Goal: Information Seeking & Learning: Check status

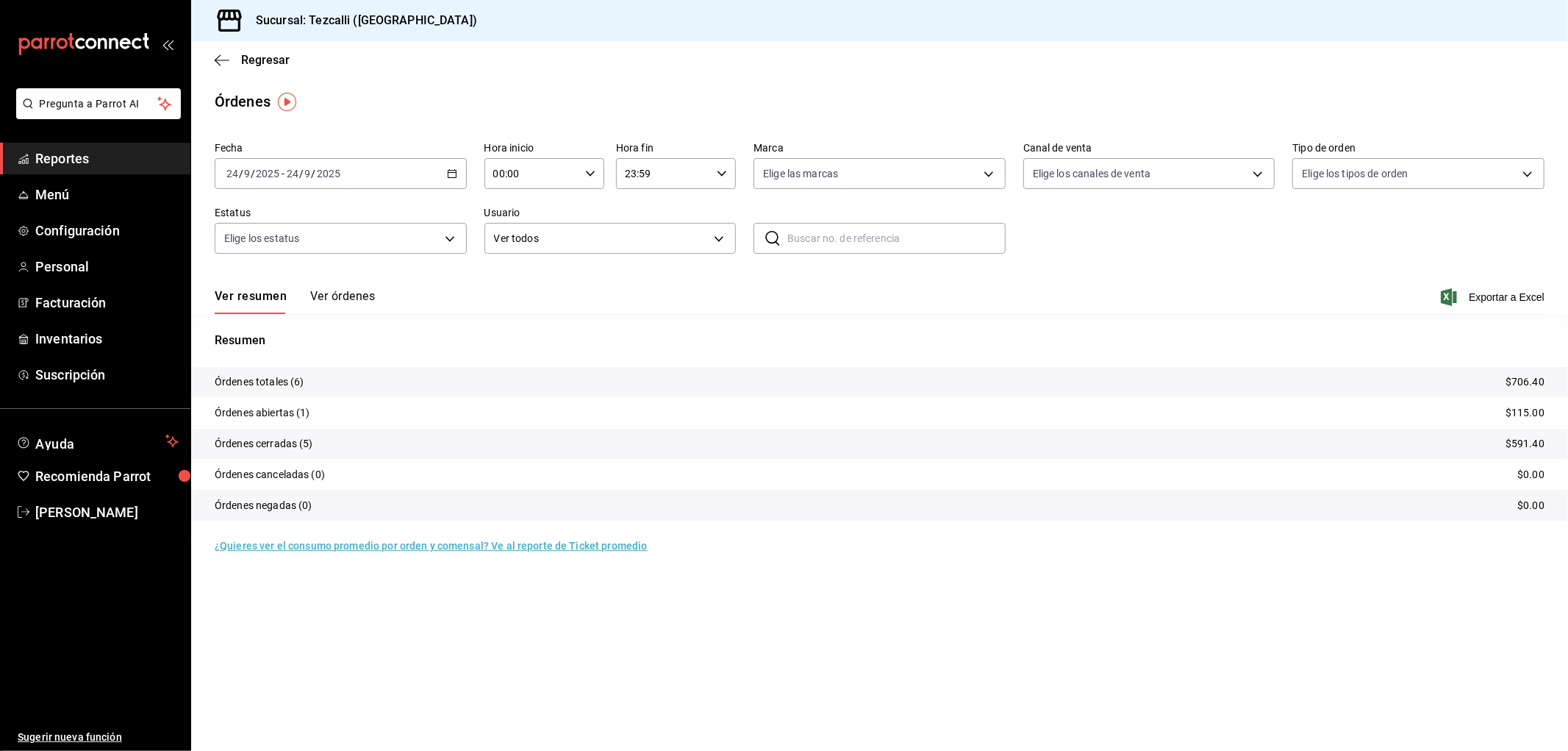
click at [331, 300] on button "Ver órdenes" at bounding box center [342, 302] width 64 height 25
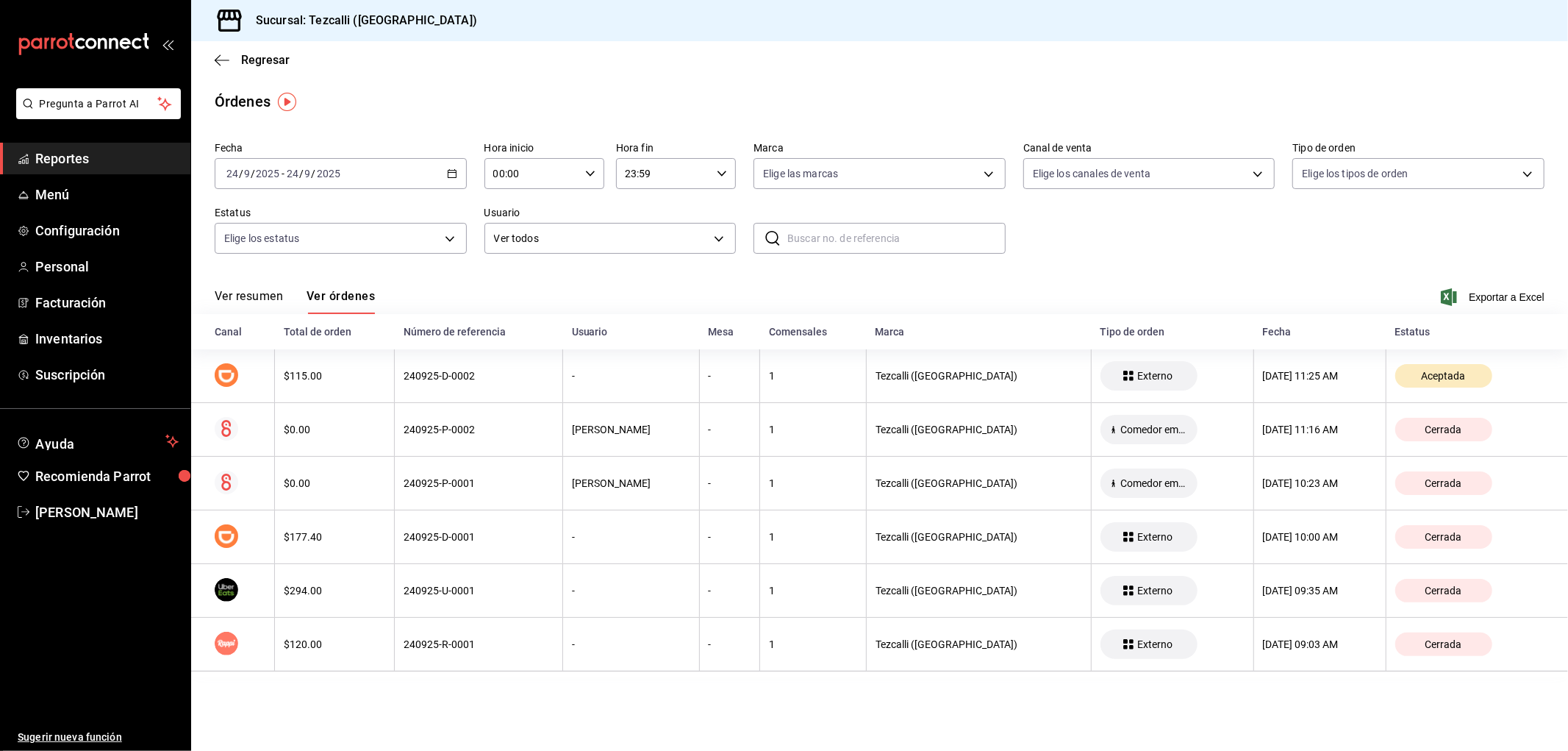
click at [244, 296] on button "Ver resumen" at bounding box center [248, 302] width 69 height 25
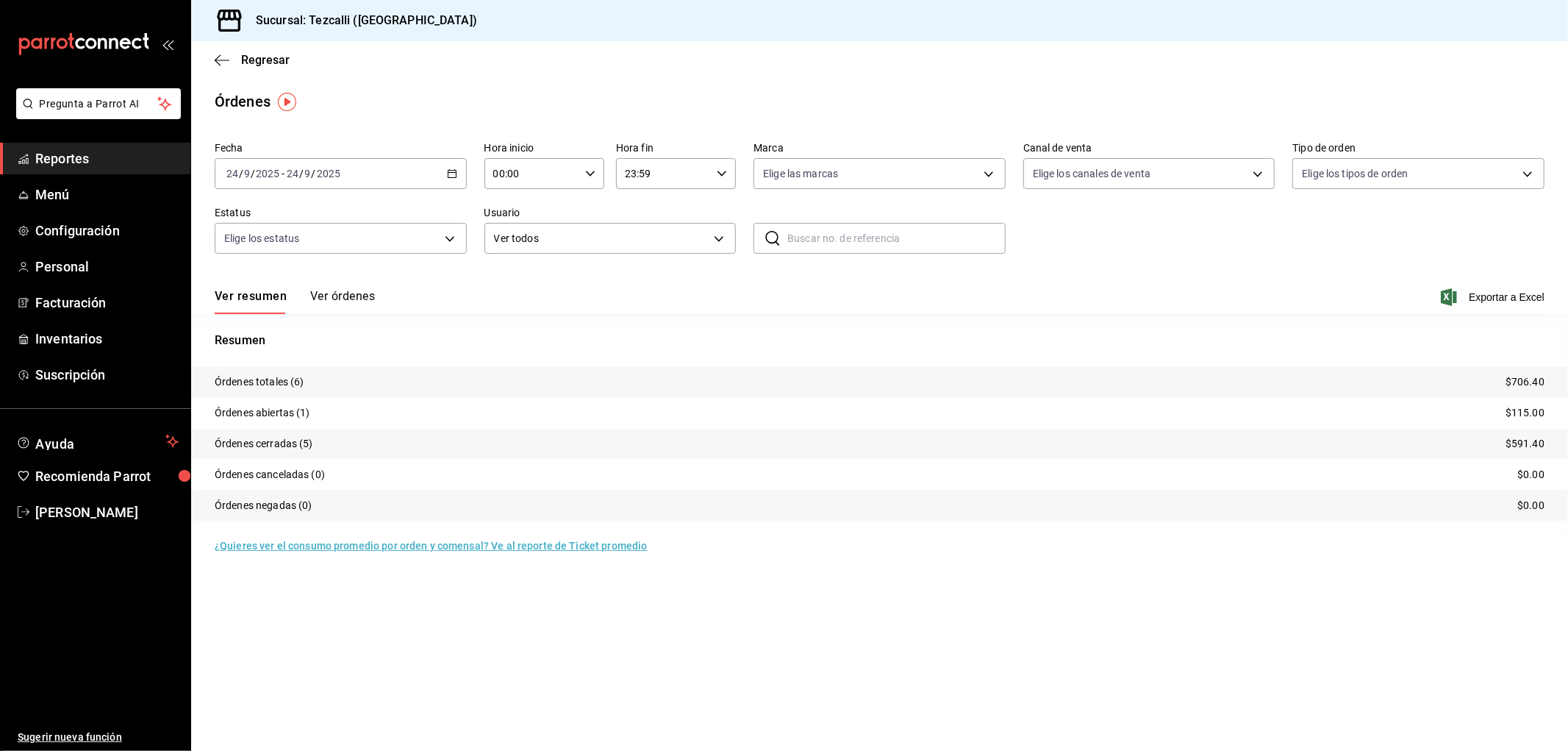
click at [328, 280] on div "Ver resumen Ver órdenes Exportar a Excel" at bounding box center [880, 293] width 1330 height 43
click at [340, 297] on button "Ver órdenes" at bounding box center [342, 302] width 64 height 25
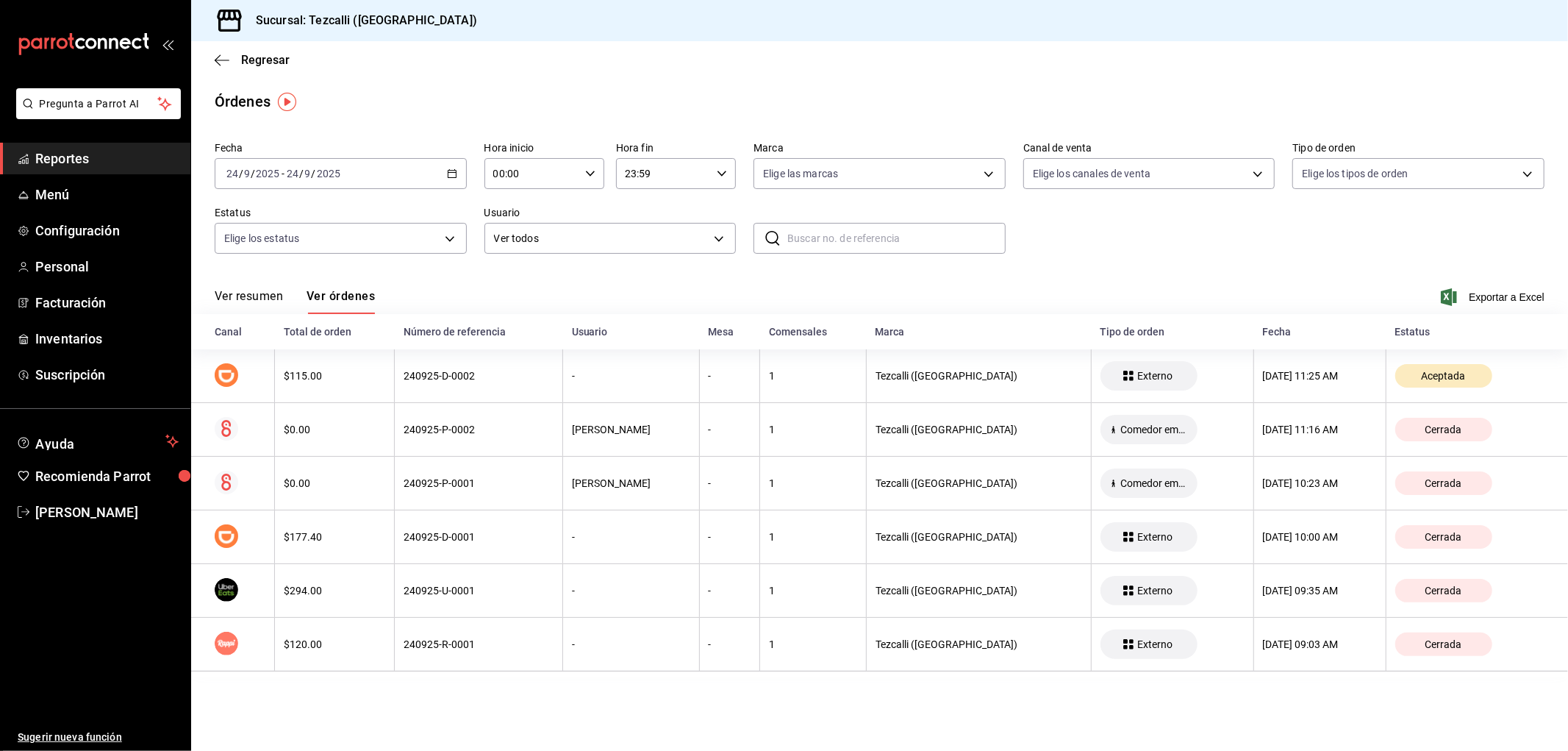
click at [243, 313] on button "Ver resumen" at bounding box center [248, 302] width 69 height 25
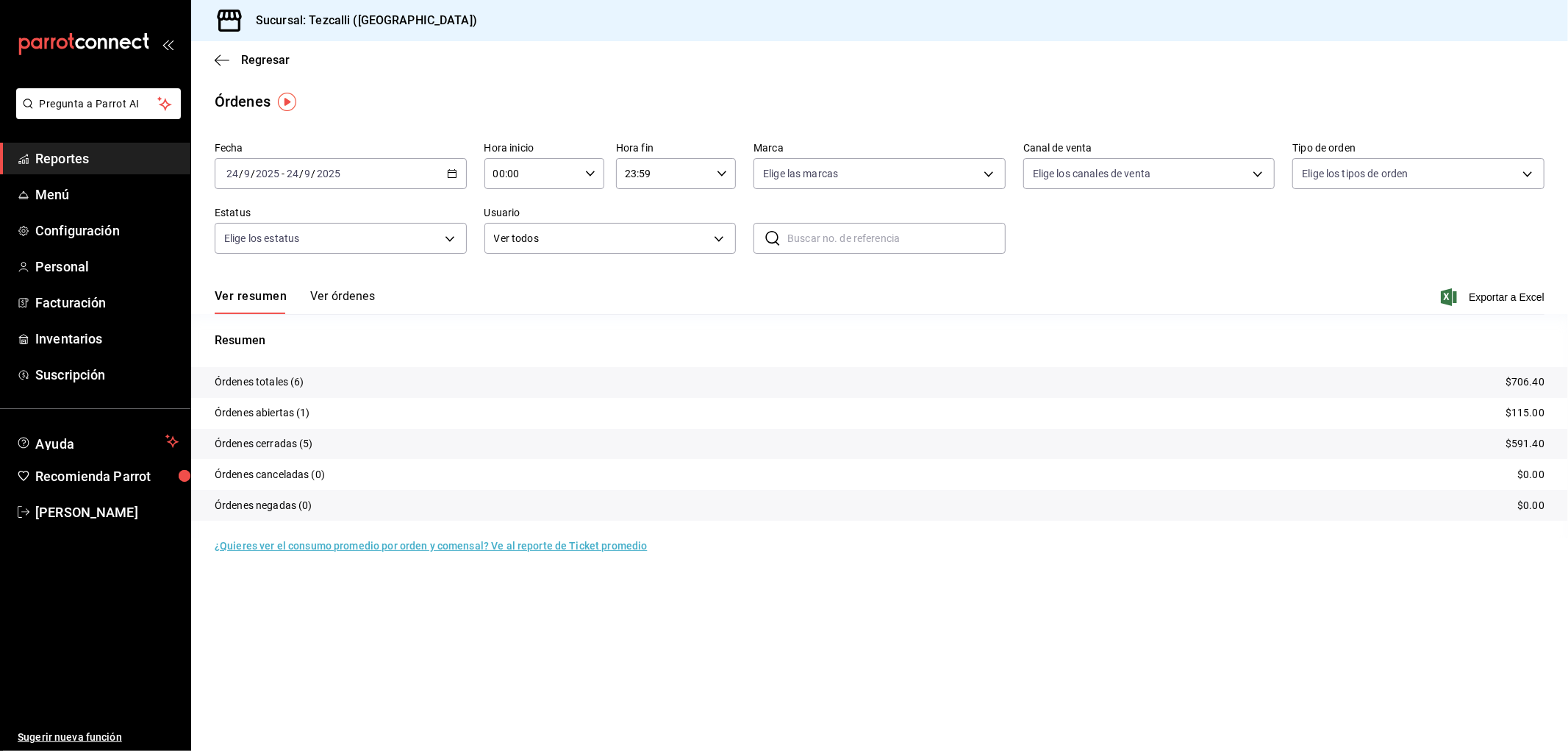
click at [96, 157] on span "Reportes" at bounding box center [107, 158] width 144 height 20
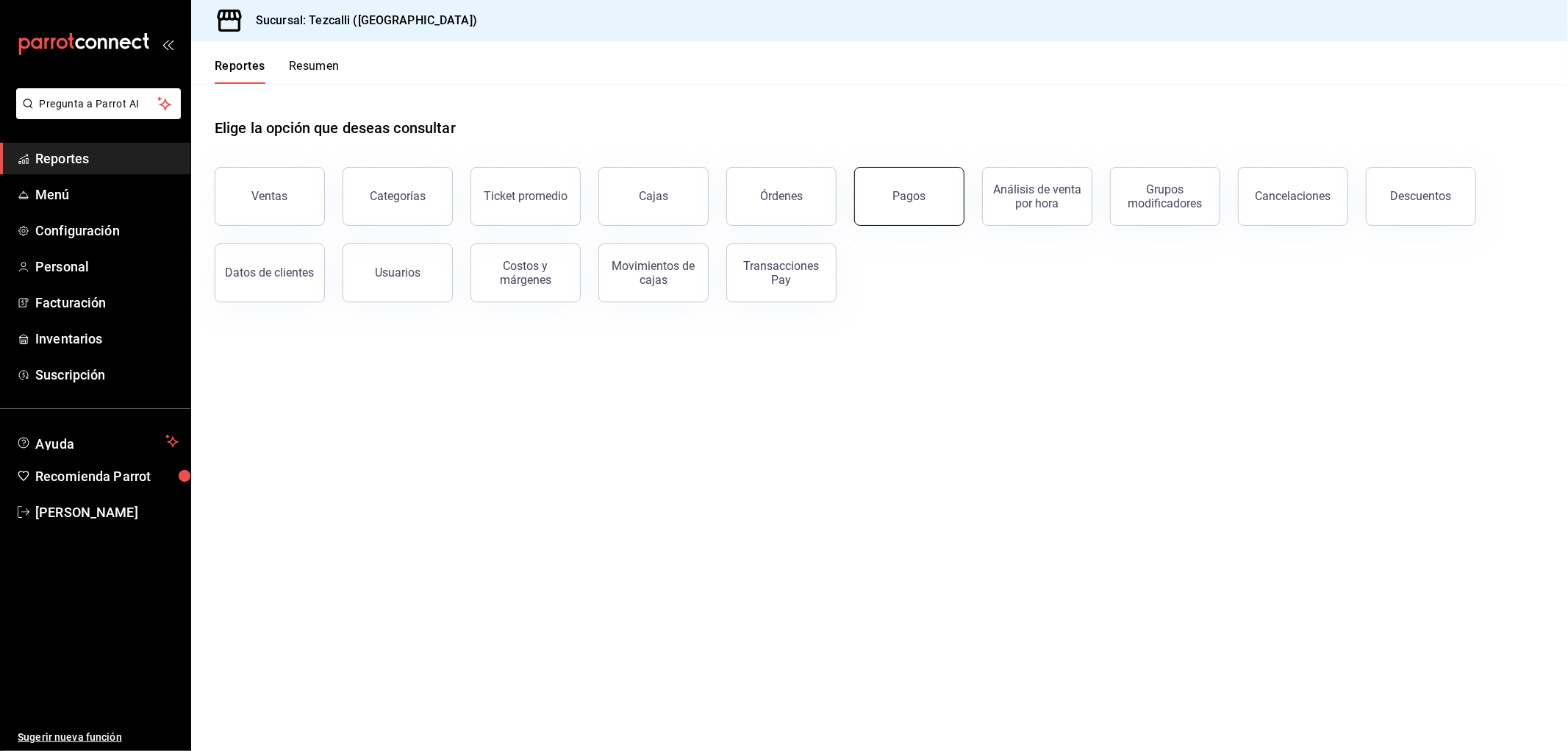
click at [935, 204] on button "Pagos" at bounding box center [910, 196] width 111 height 59
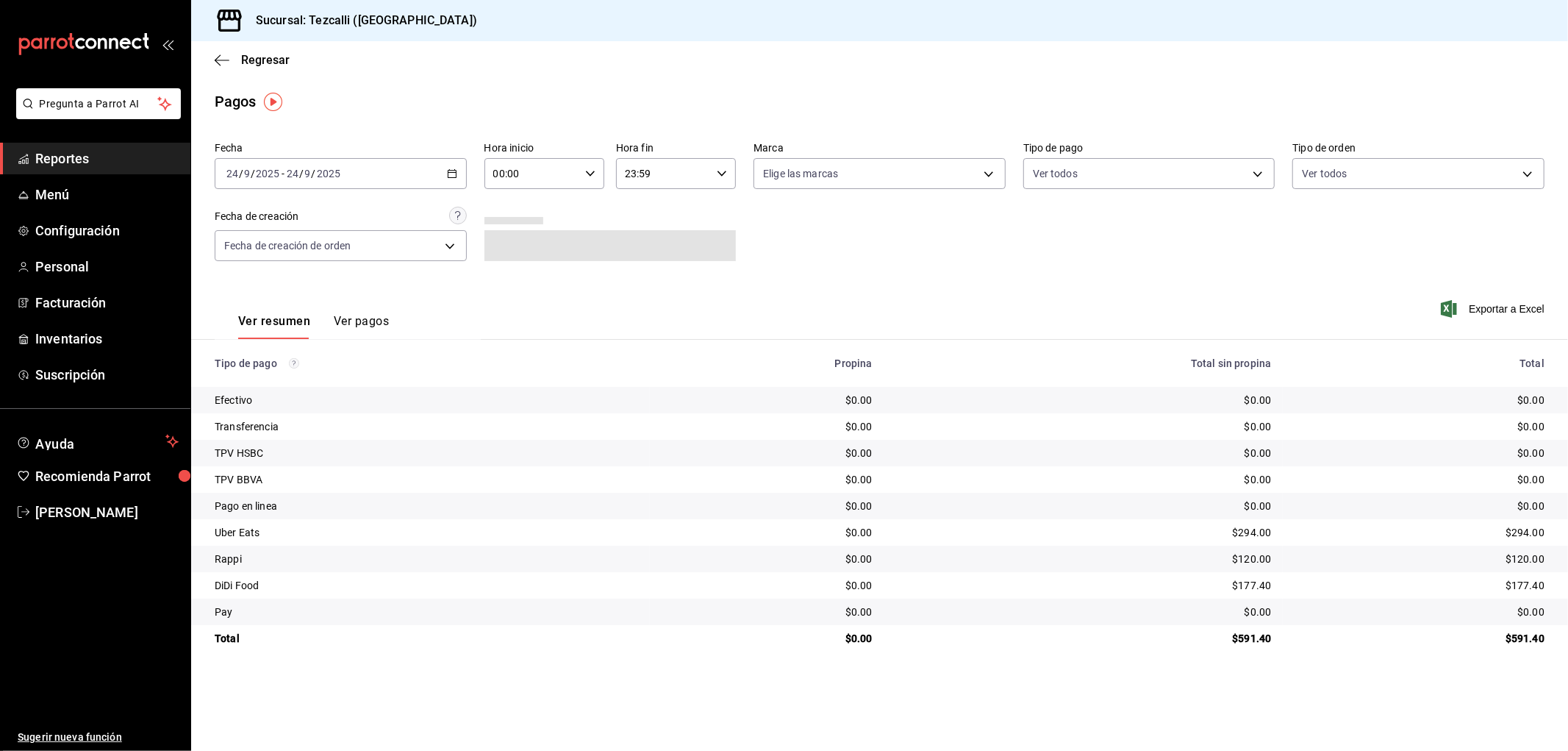
click at [335, 165] on div "[DATE] [DATE] - [DATE] [DATE]" at bounding box center [340, 173] width 252 height 31
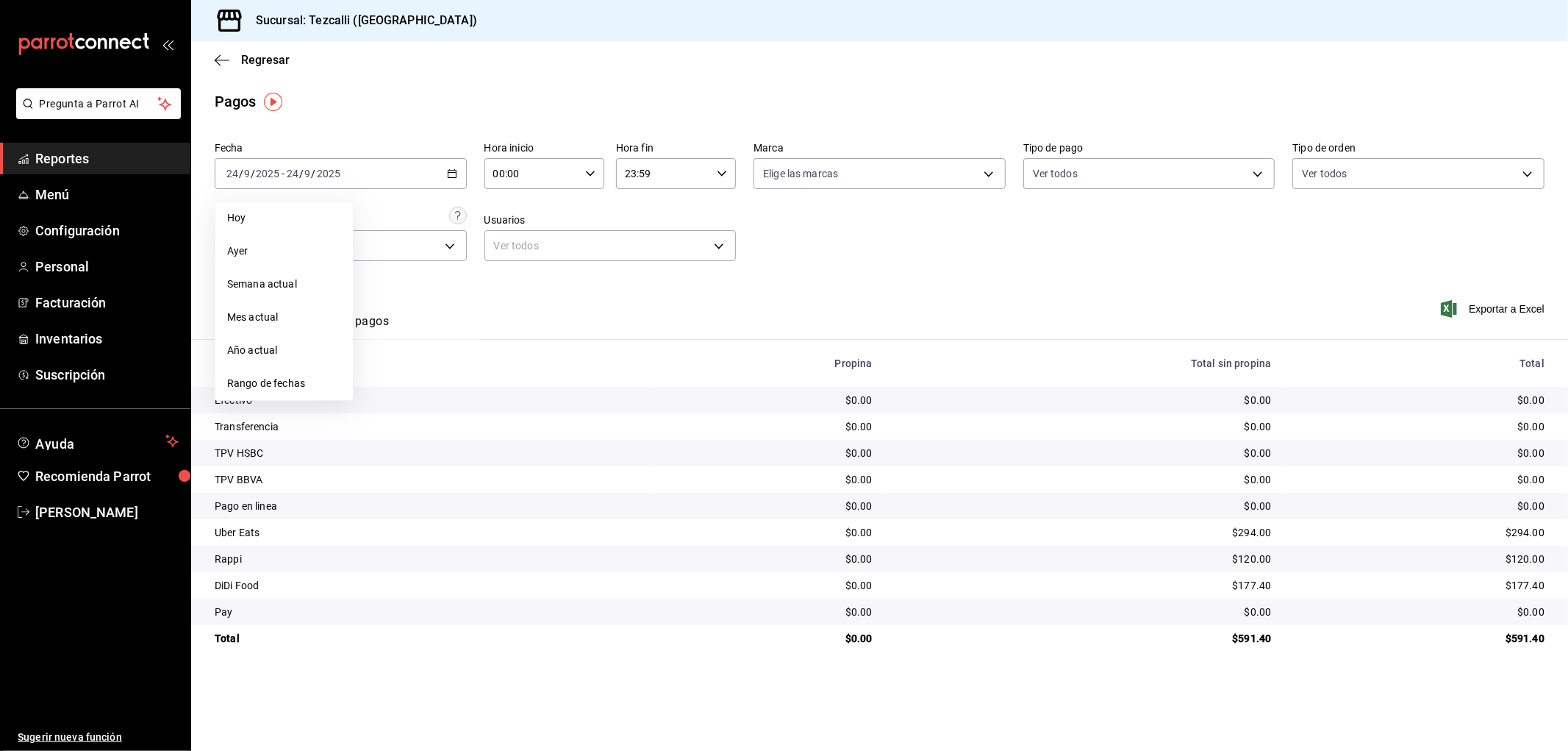
click at [306, 378] on span "Rango de fechas" at bounding box center [284, 383] width 114 height 15
click at [408, 366] on abbr "23" at bounding box center [410, 369] width 10 height 11
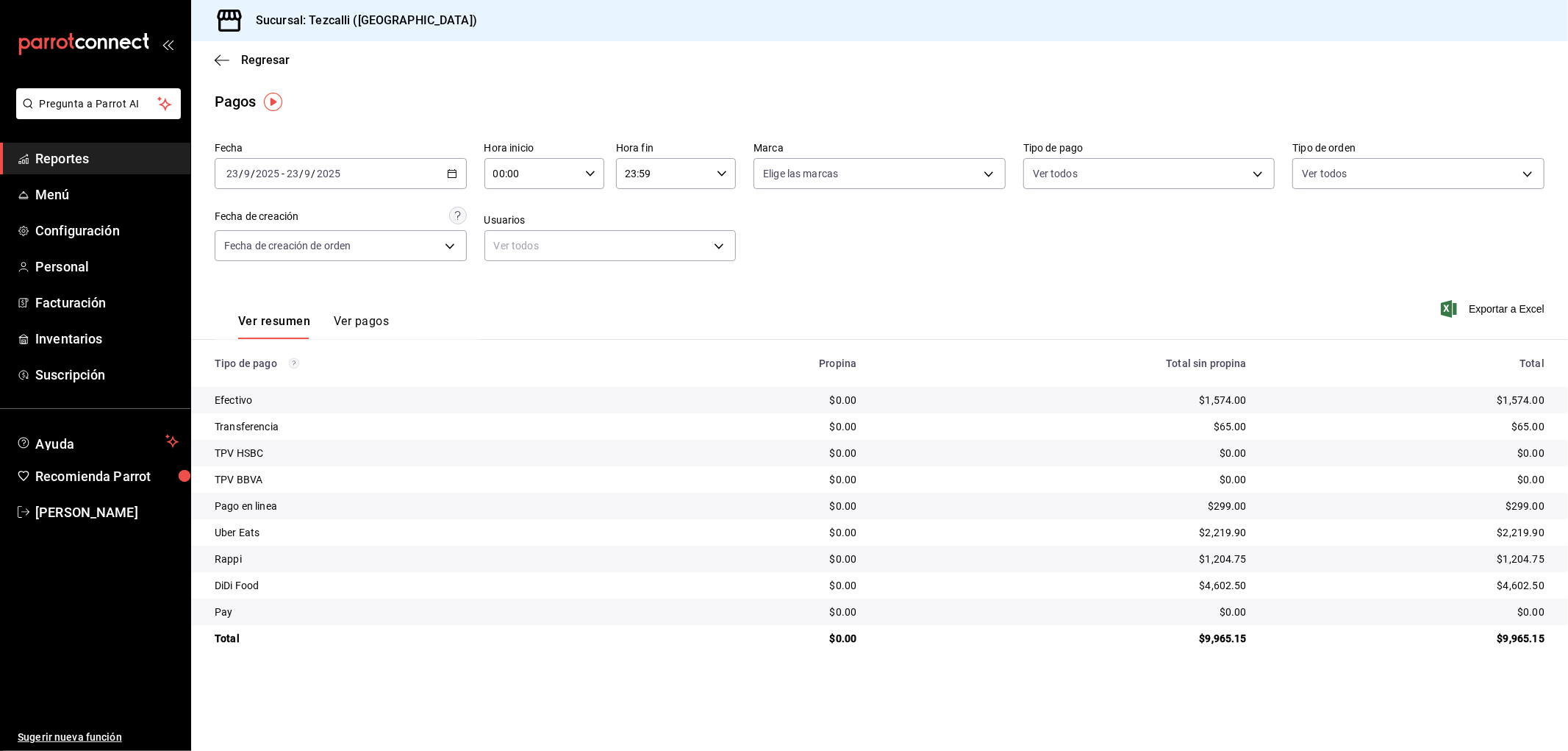
click at [400, 187] on div "[DATE] [DATE] - [DATE] [DATE]" at bounding box center [340, 173] width 252 height 31
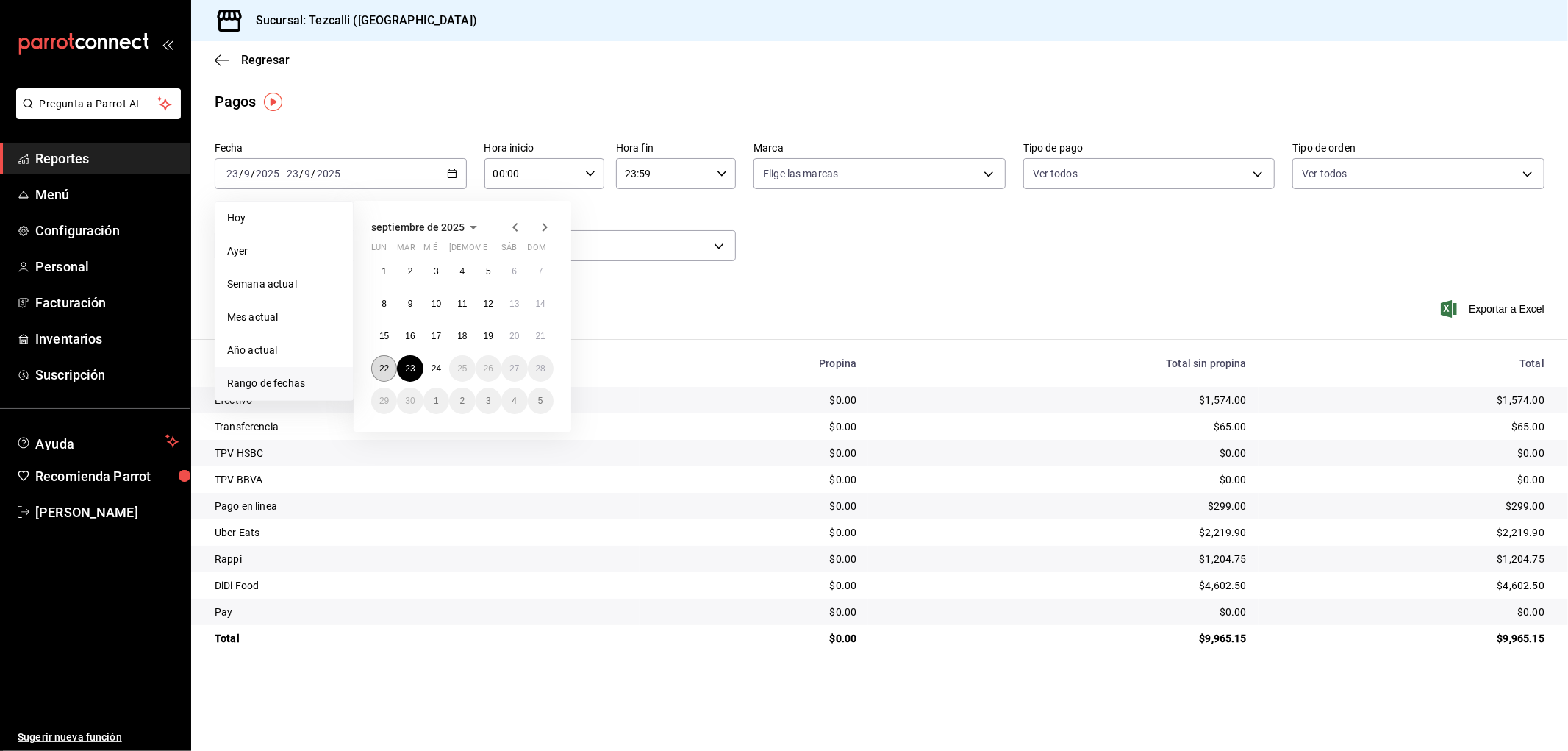
click at [387, 377] on button "22" at bounding box center [384, 369] width 26 height 27
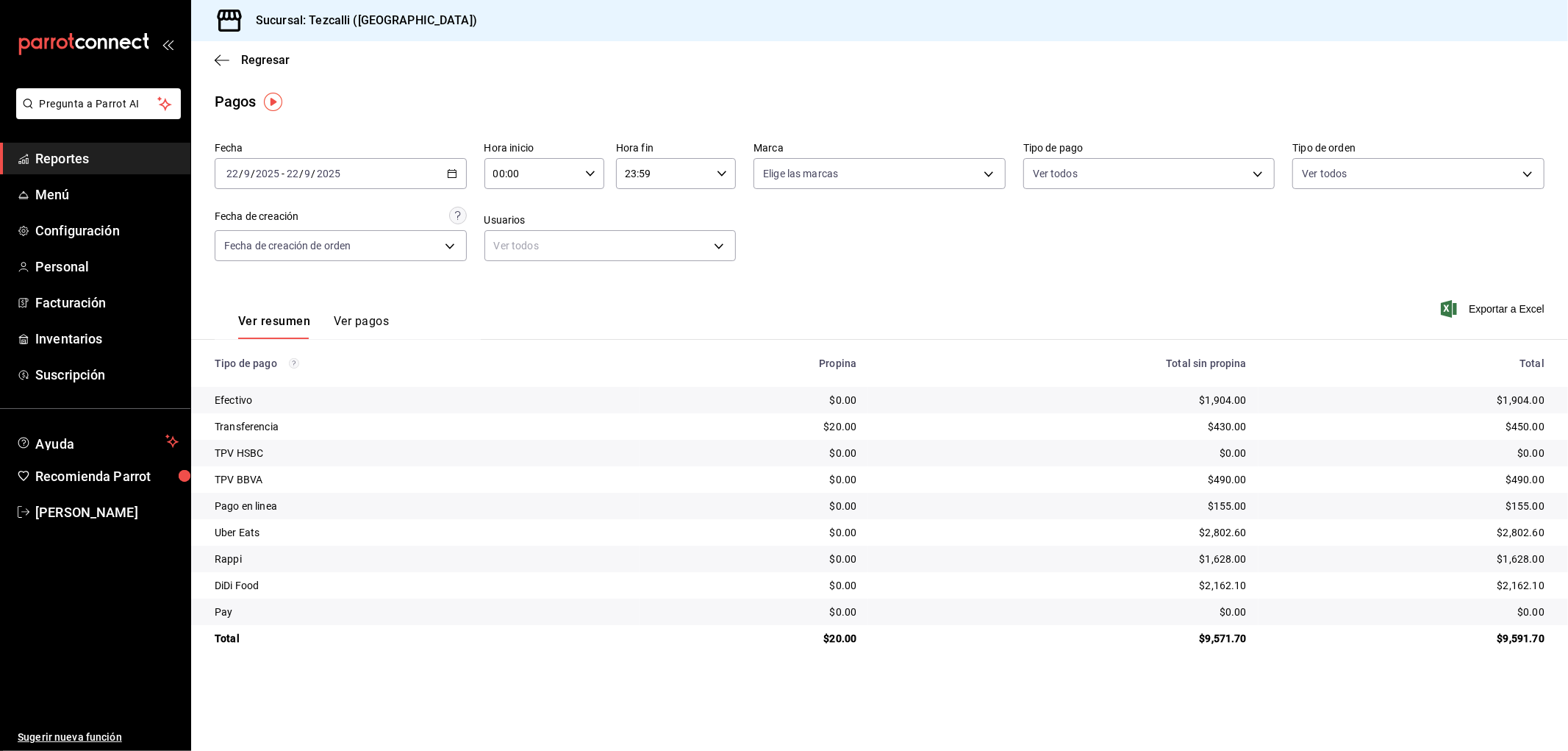
click at [408, 168] on div "[DATE] [DATE] - [DATE] [DATE]" at bounding box center [340, 173] width 252 height 31
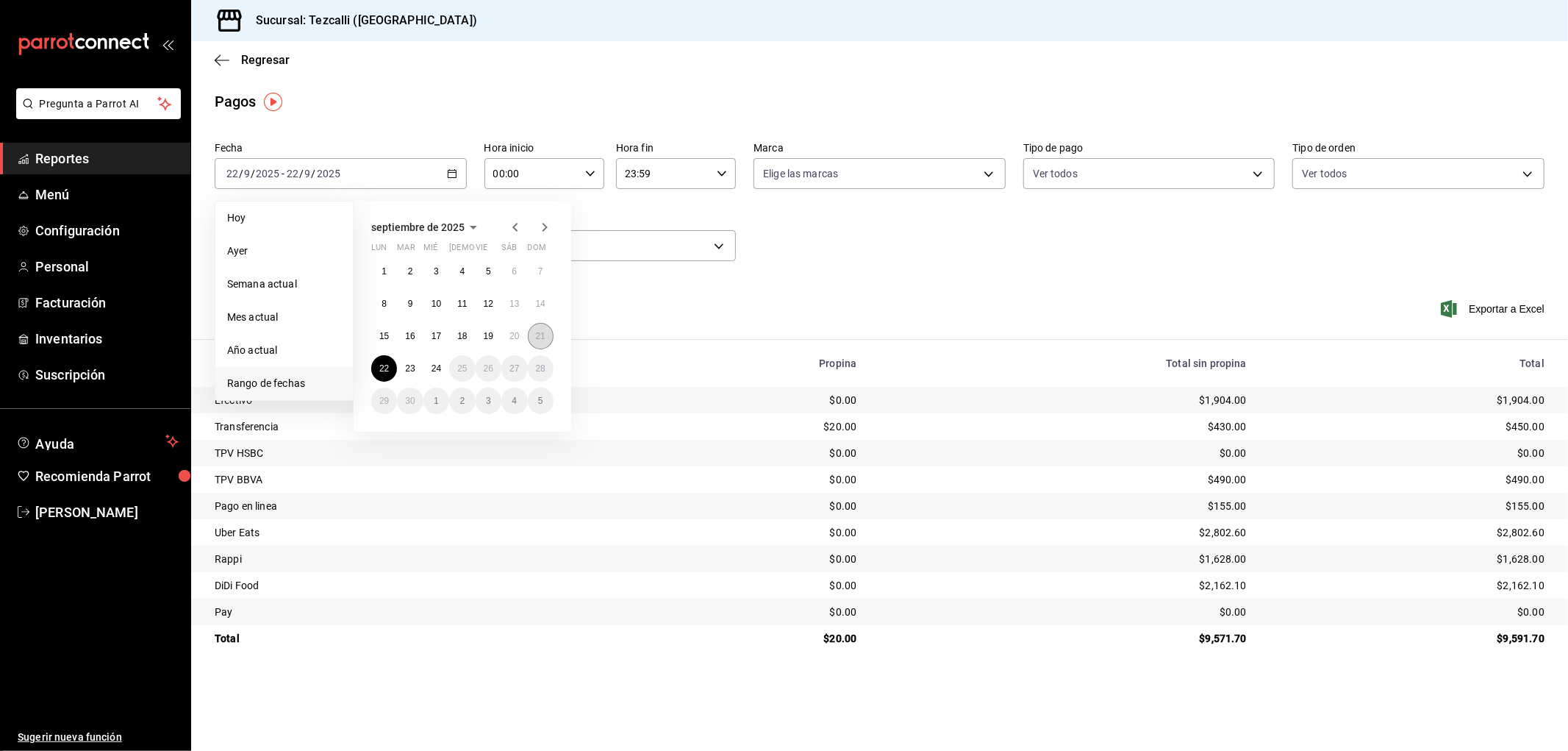
click at [539, 344] on button "21" at bounding box center [540, 336] width 26 height 27
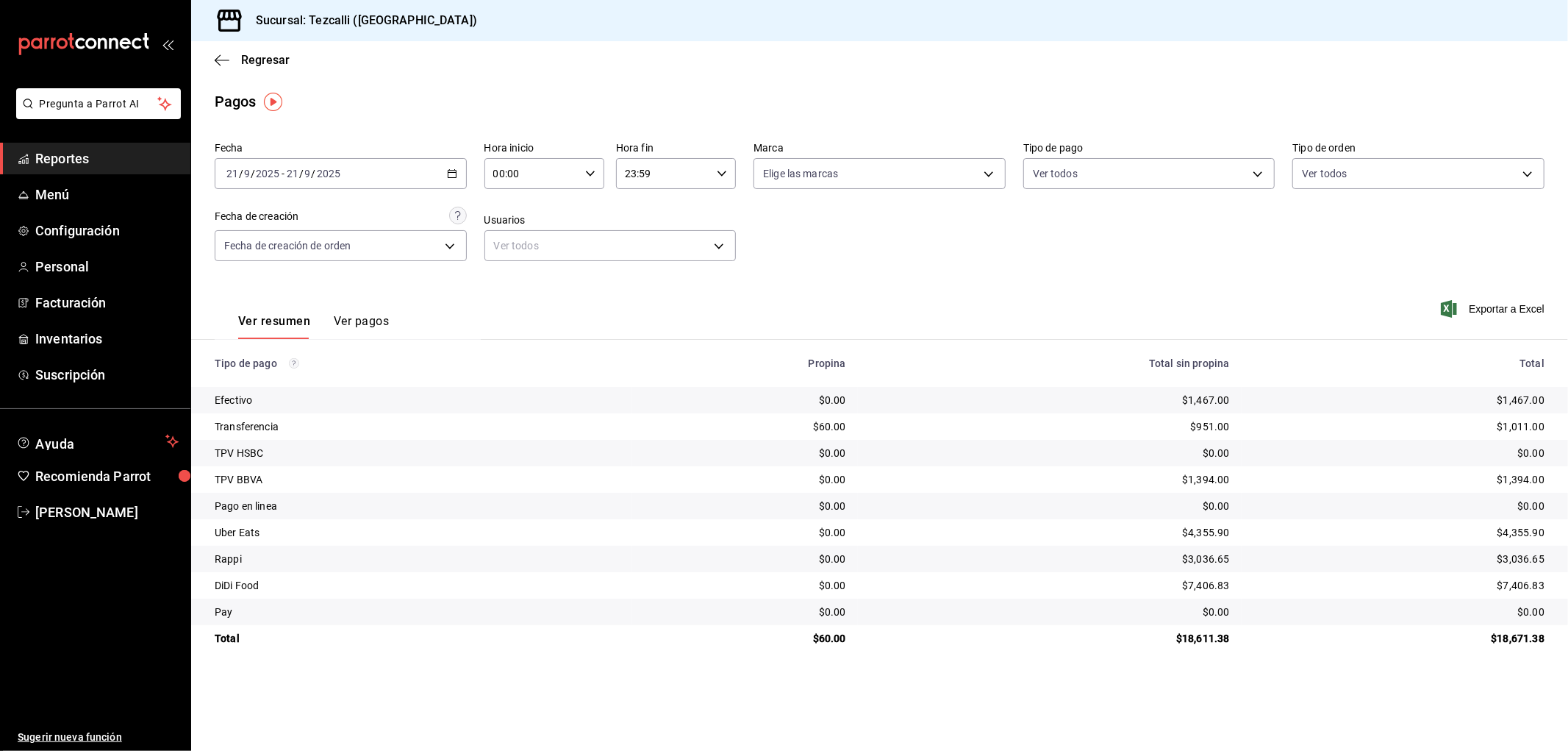
click at [382, 174] on div "[DATE] [DATE] - [DATE] [DATE]" at bounding box center [340, 173] width 252 height 31
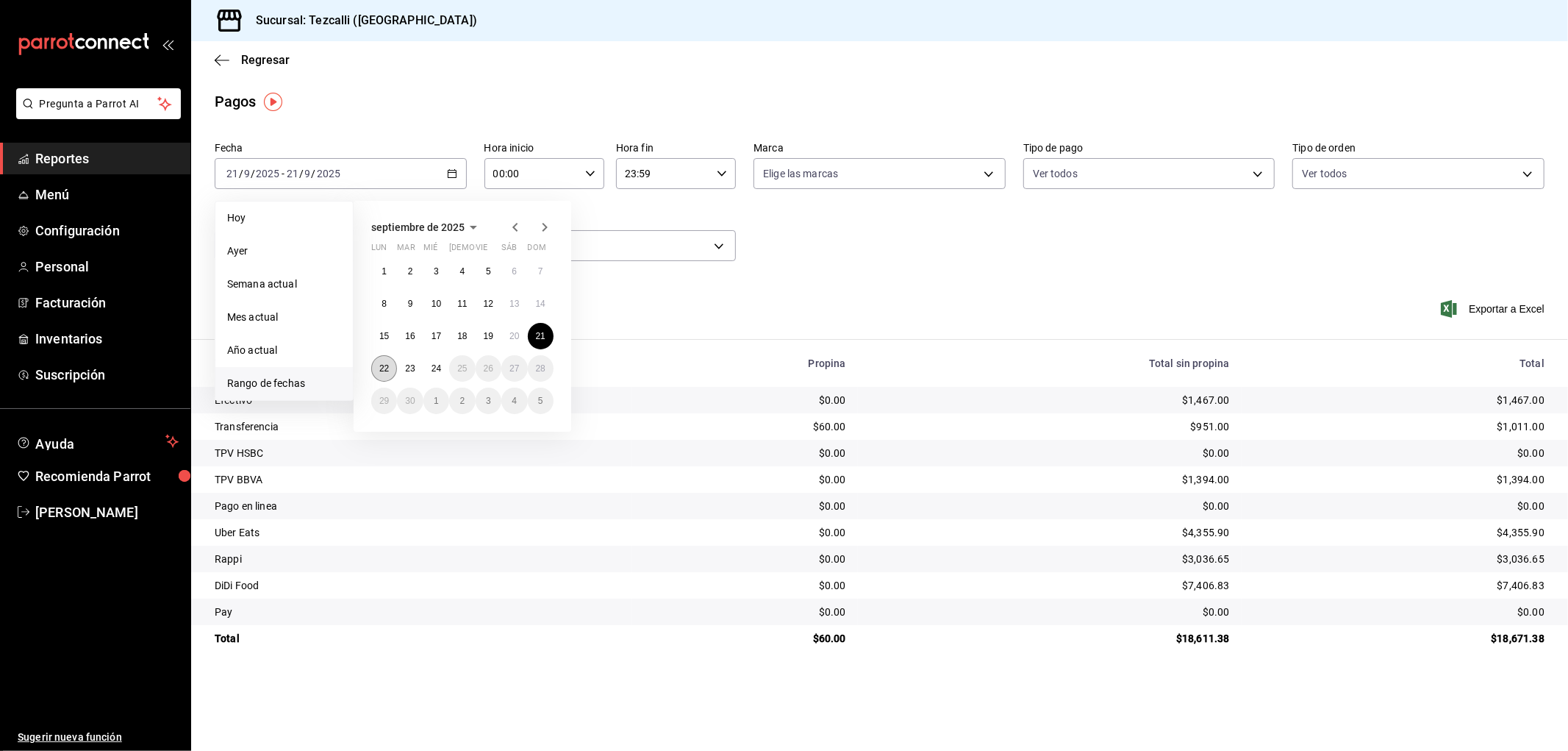
click at [376, 377] on button "22" at bounding box center [384, 369] width 26 height 27
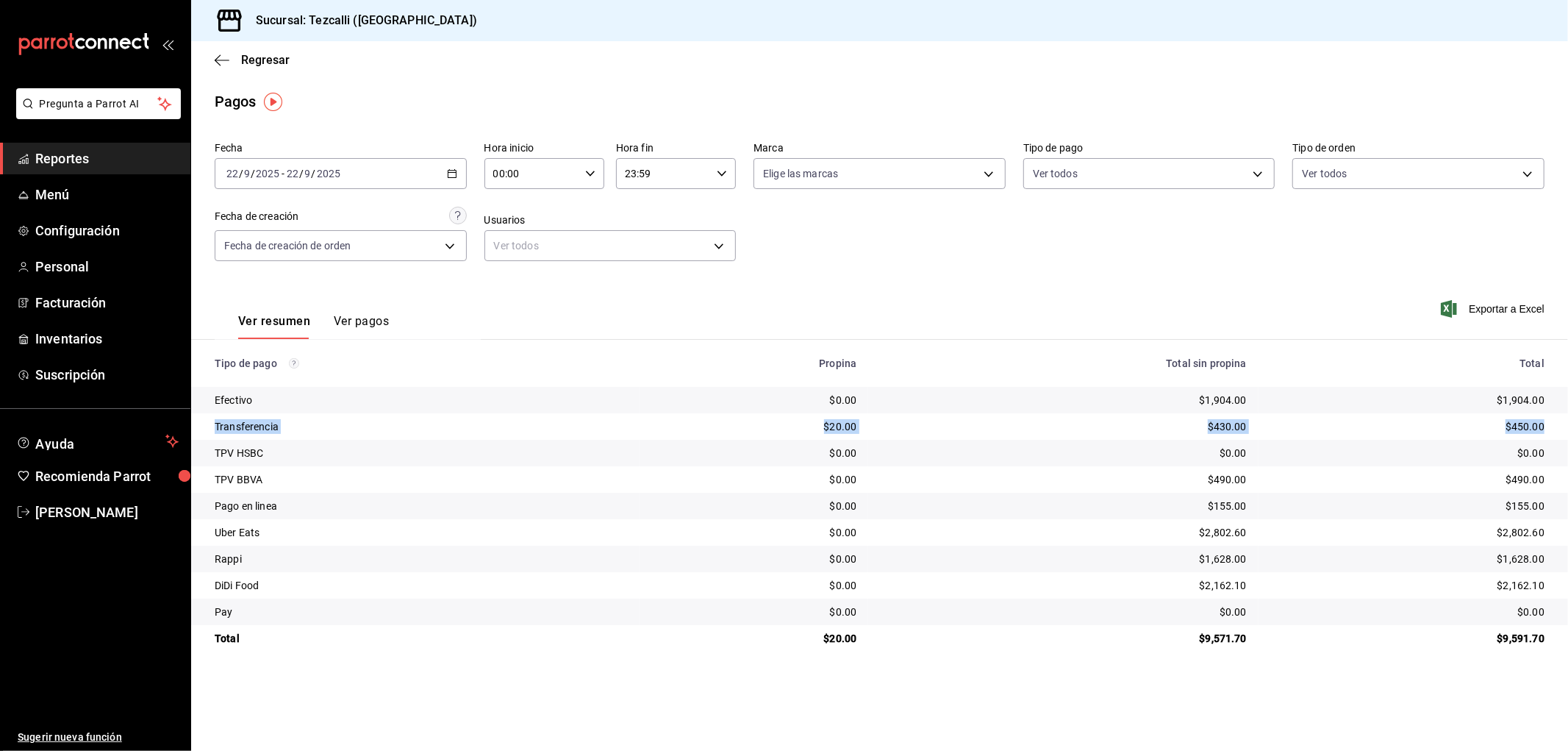
drag, startPoint x: 1542, startPoint y: 430, endPoint x: 225, endPoint y: 428, distance: 1317.0
click at [219, 428] on tr "Transferencia $20.00 $430.00 $450.00" at bounding box center [880, 427] width 1377 height 27
drag, startPoint x: 1544, startPoint y: 400, endPoint x: 214, endPoint y: 395, distance: 1330.0
click at [214, 395] on tr "Efectivo $0.00 $1,904.00 $1,904.00" at bounding box center [880, 400] width 1377 height 27
drag, startPoint x: 218, startPoint y: 429, endPoint x: 1254, endPoint y: 430, distance: 1036.0
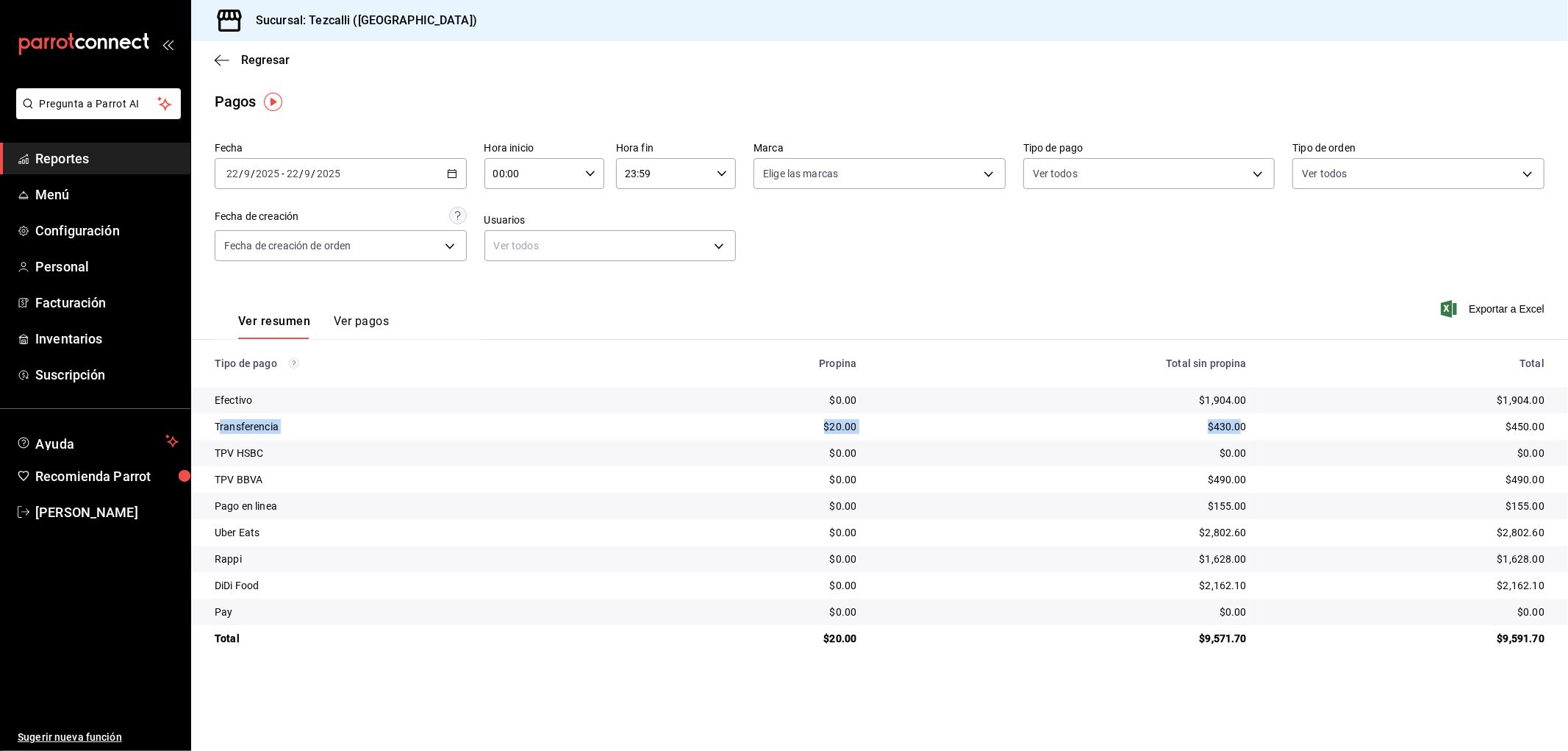
click at [1244, 431] on tr "Transferencia $20.00 $430.00 $450.00" at bounding box center [880, 427] width 1377 height 27
drag, startPoint x: 1547, startPoint y: 427, endPoint x: 211, endPoint y: 430, distance: 1336.0
click at [211, 430] on tr "Transferencia $20.00 $430.00 $450.00" at bounding box center [880, 427] width 1377 height 27
click at [1560, 430] on td "$450.00" at bounding box center [1414, 427] width 310 height 27
drag, startPoint x: 1548, startPoint y: 422, endPoint x: 210, endPoint y: 423, distance: 1338.0
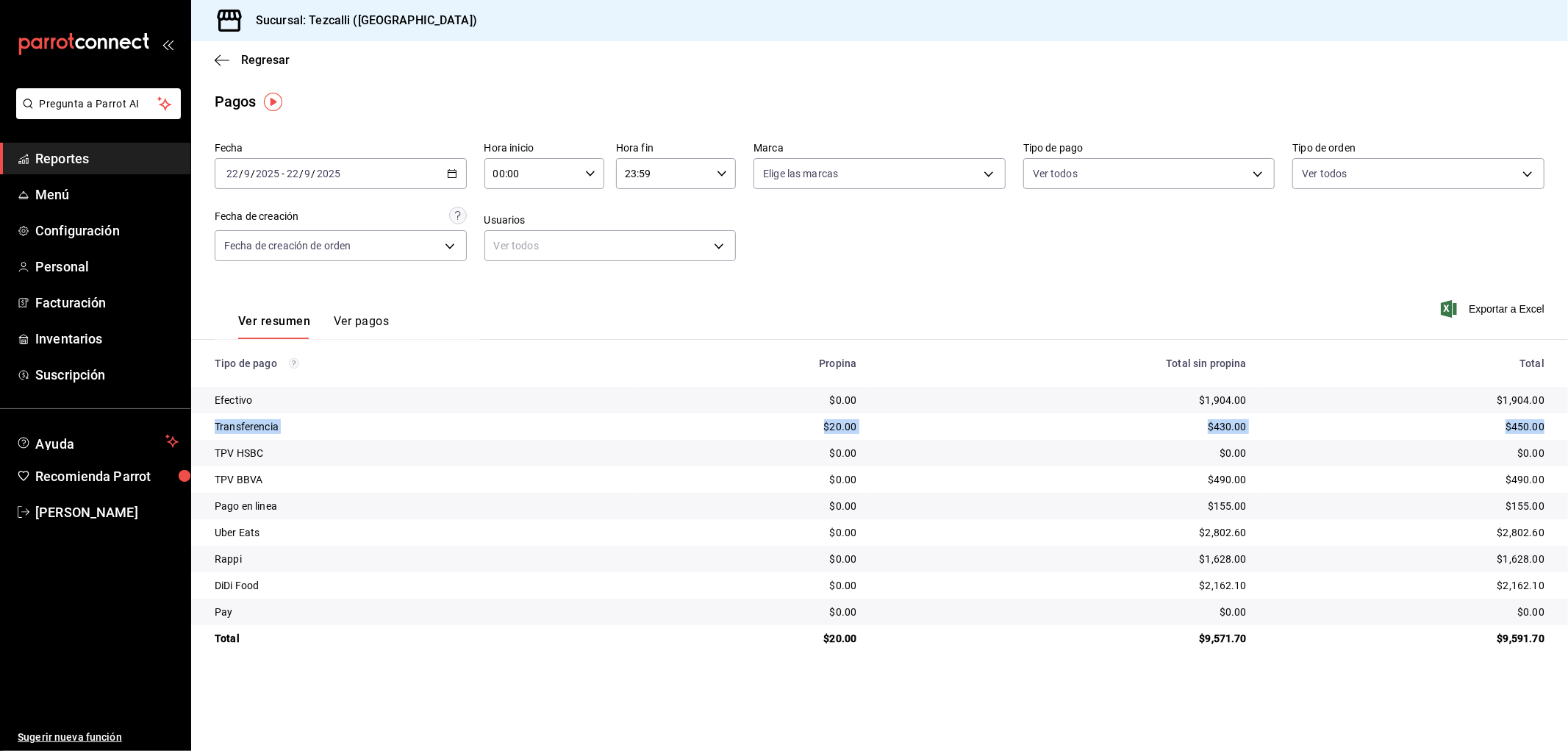
click at [210, 423] on tr "Transferencia $20.00 $430.00 $450.00" at bounding box center [880, 427] width 1377 height 27
click at [1550, 431] on td "$450.00" at bounding box center [1414, 427] width 310 height 27
drag, startPoint x: 1550, startPoint y: 429, endPoint x: 199, endPoint y: 427, distance: 1351.0
click at [199, 427] on tr "Transferencia $20.00 $430.00 $450.00" at bounding box center [880, 427] width 1377 height 27
click at [342, 173] on div "[DATE] [DATE] - [DATE] [DATE]" at bounding box center [340, 173] width 252 height 31
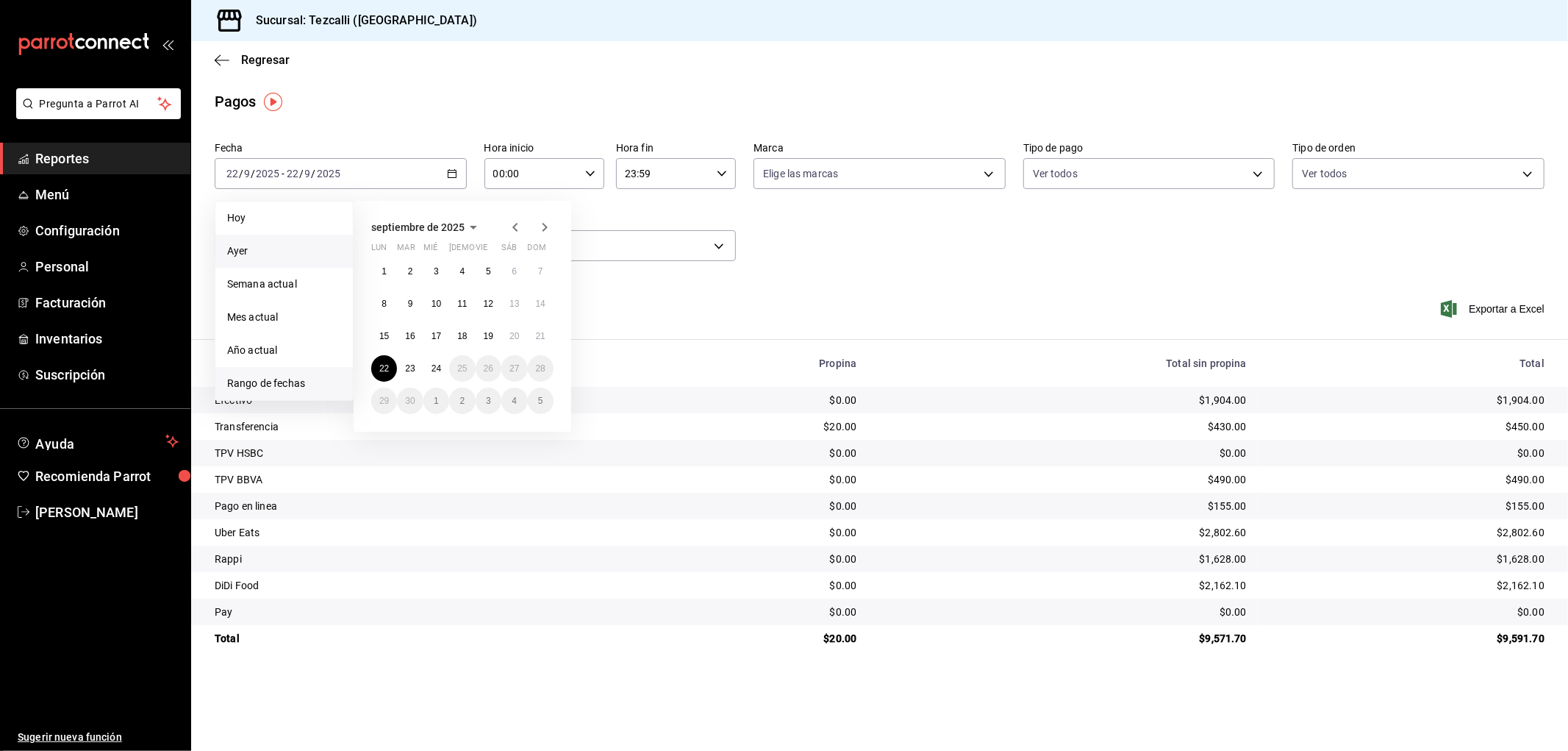
click at [288, 250] on span "Ayer" at bounding box center [284, 251] width 114 height 15
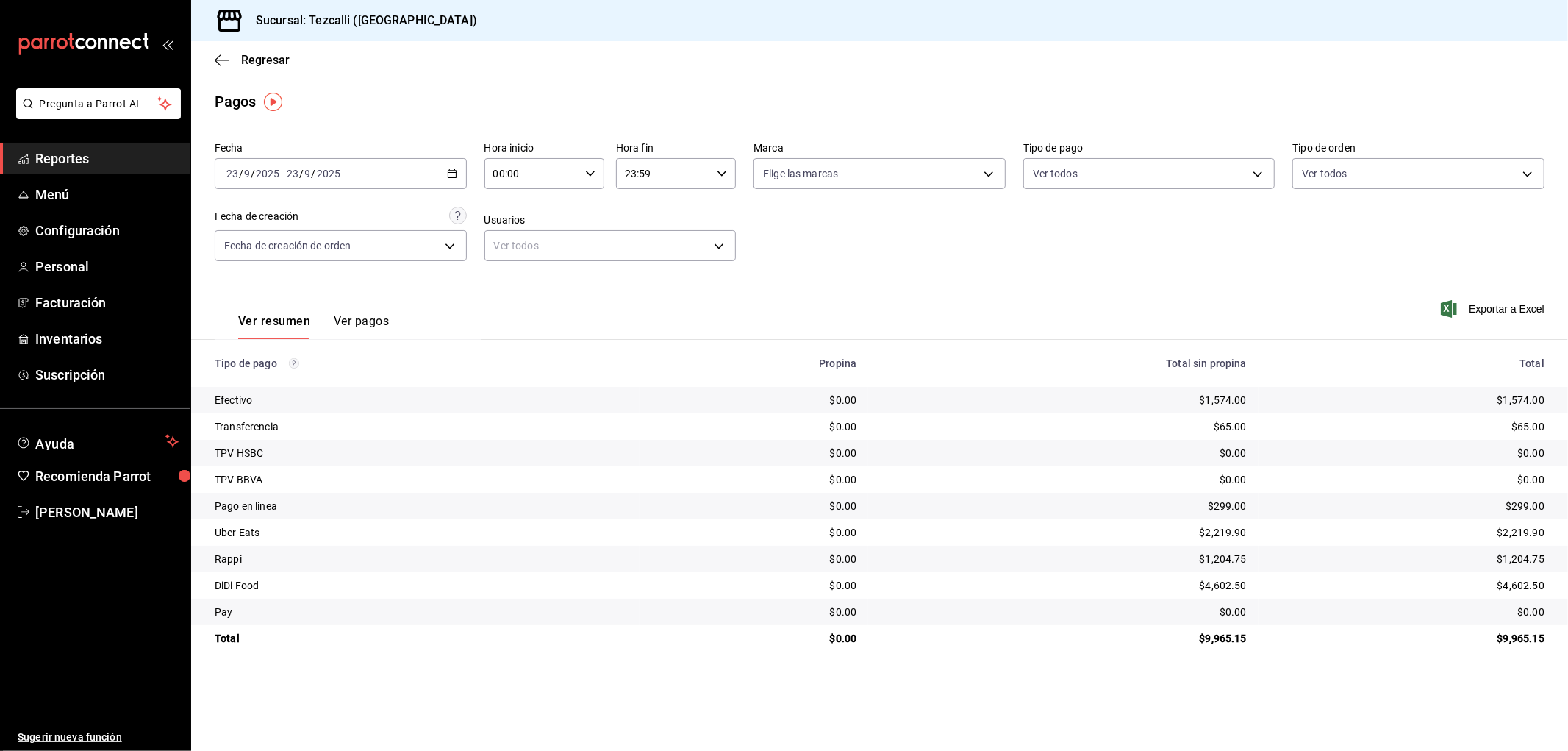
click at [1054, 260] on div "Fecha [DATE] [DATE] - [DATE] [DATE] Hora inicio 00:00 Hora inicio Hora fin 23:5…" at bounding box center [880, 207] width 1330 height 143
click at [414, 174] on div "[DATE] [DATE] - [DATE] [DATE]" at bounding box center [340, 173] width 252 height 31
click at [284, 372] on li "Rango de fechas" at bounding box center [284, 383] width 138 height 33
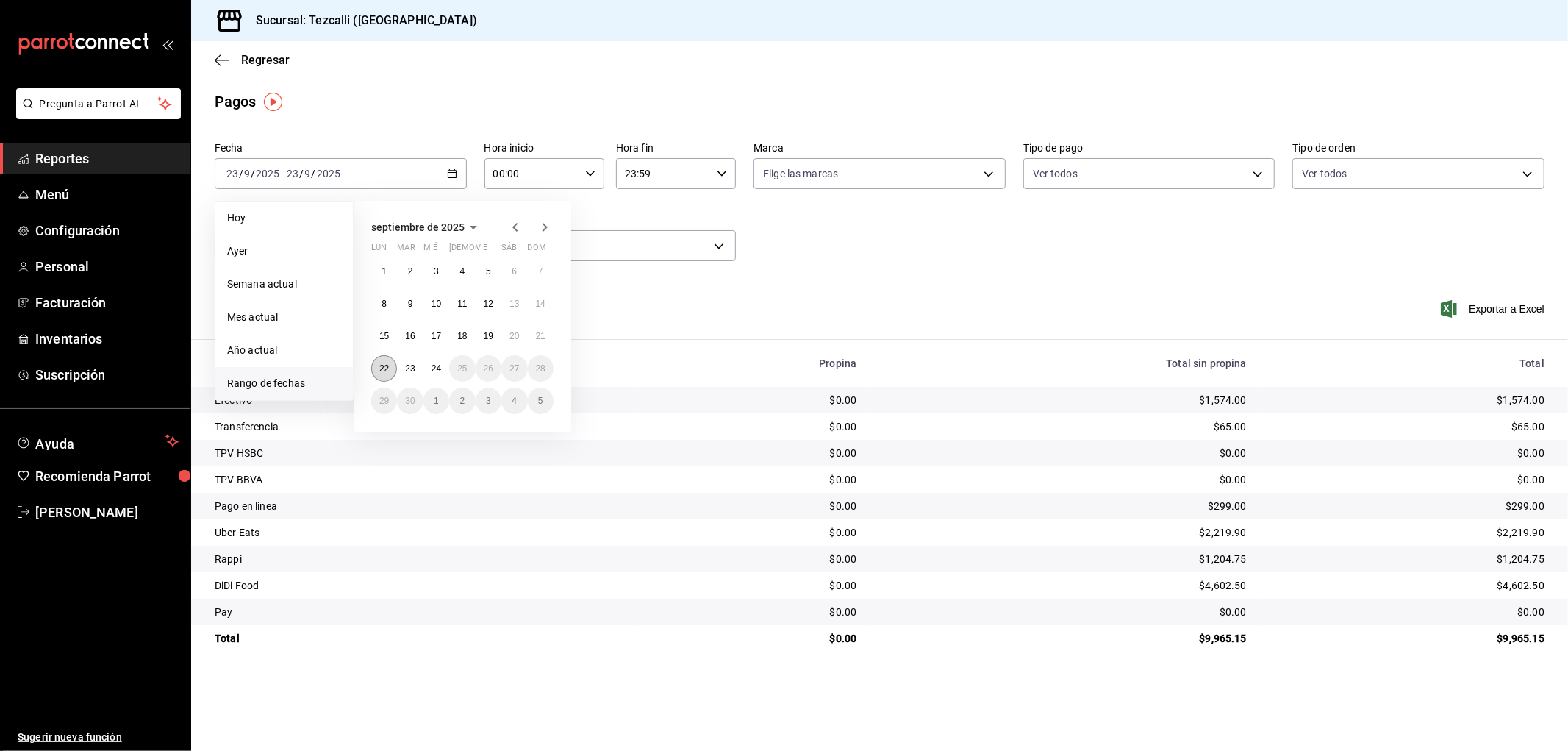
click at [388, 373] on button "22" at bounding box center [384, 369] width 26 height 27
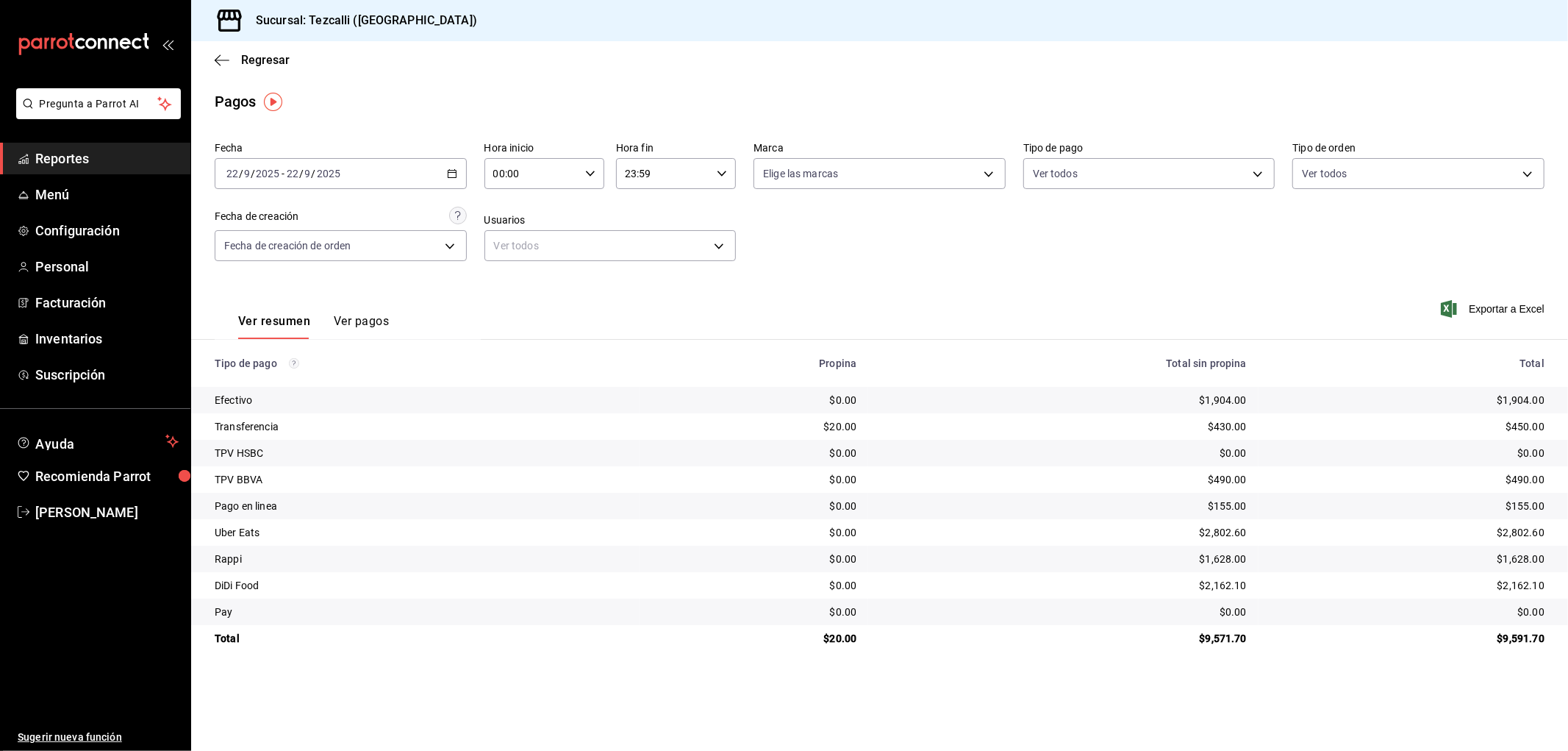
click at [119, 160] on span "Reportes" at bounding box center [107, 158] width 144 height 20
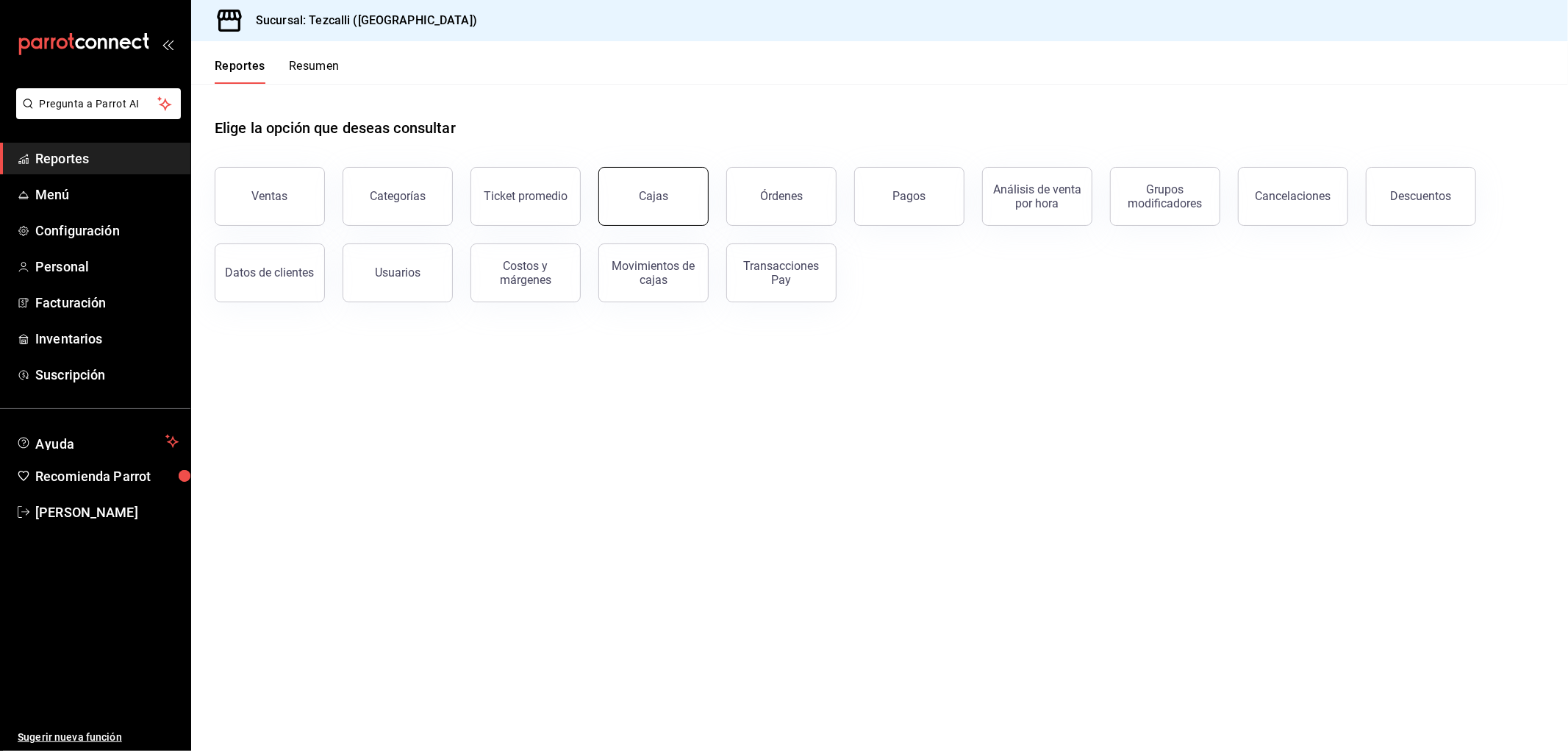
click at [644, 199] on div "Cajas" at bounding box center [655, 196] width 30 height 18
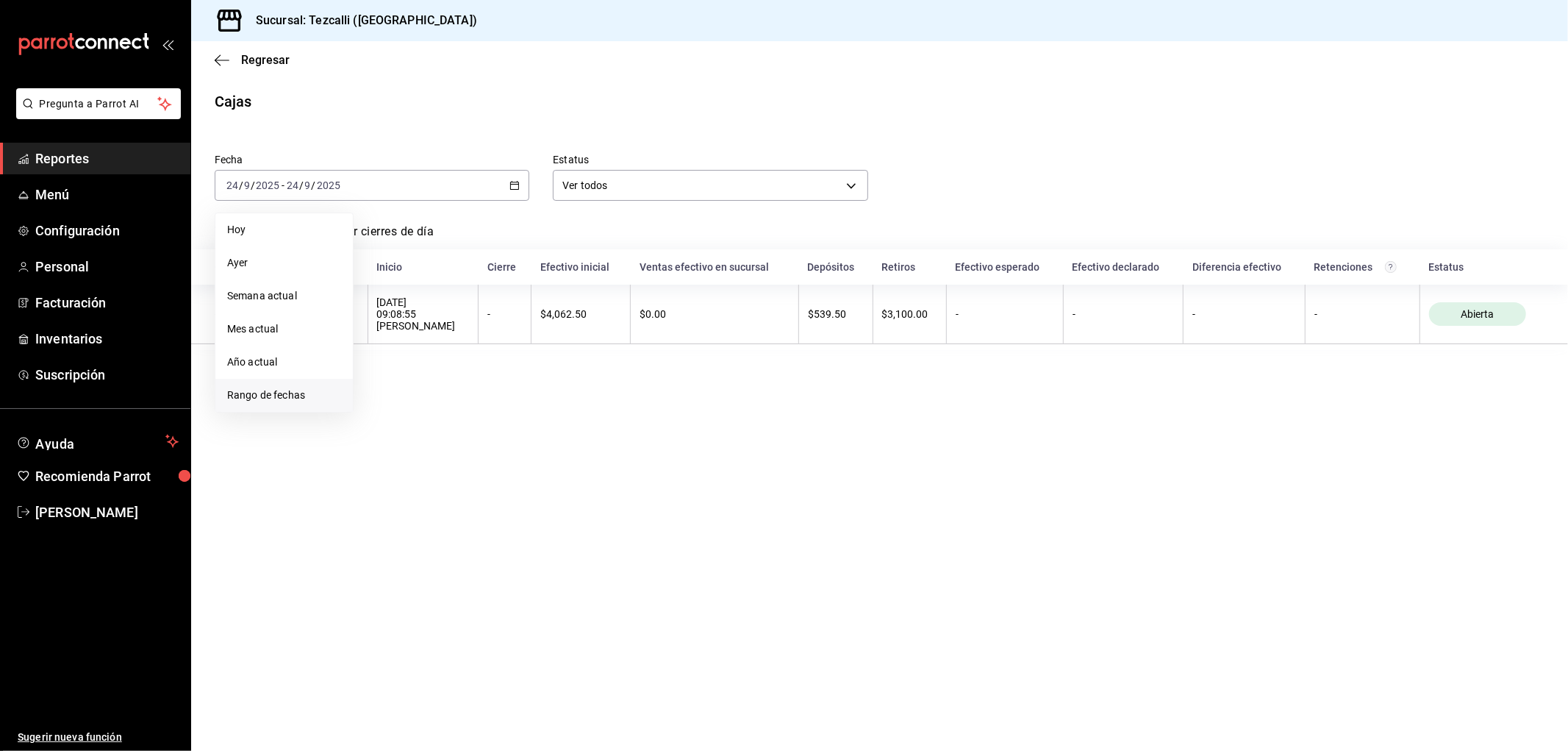
click at [314, 399] on span "Rango de fechas" at bounding box center [284, 395] width 114 height 15
click at [465, 350] on abbr "18" at bounding box center [462, 348] width 10 height 11
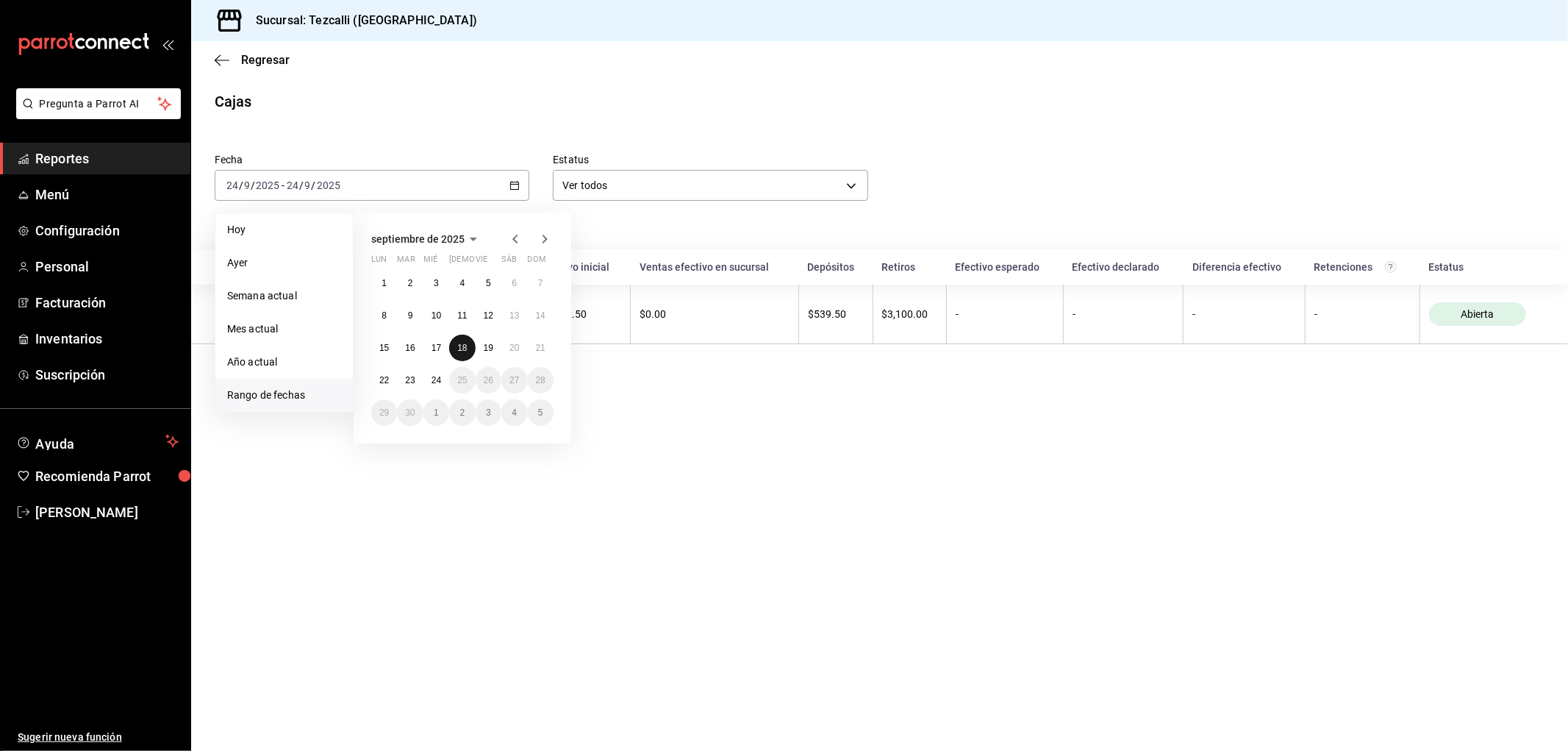
click at [465, 350] on abbr "18" at bounding box center [462, 348] width 10 height 11
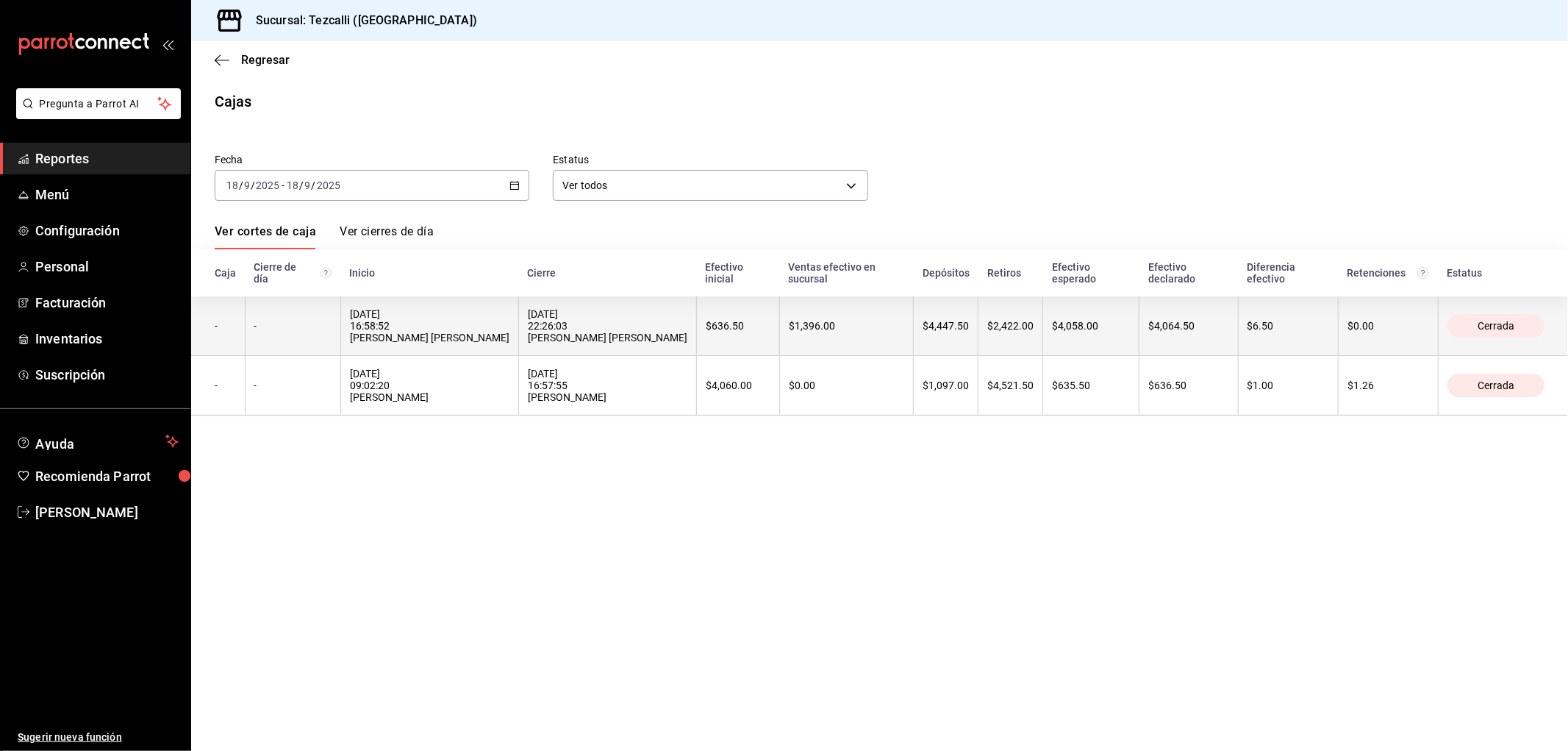
click at [467, 344] on div "[DATE] 16:58:52 [PERSON_NAME] [PERSON_NAME]" at bounding box center [430, 326] width 160 height 36
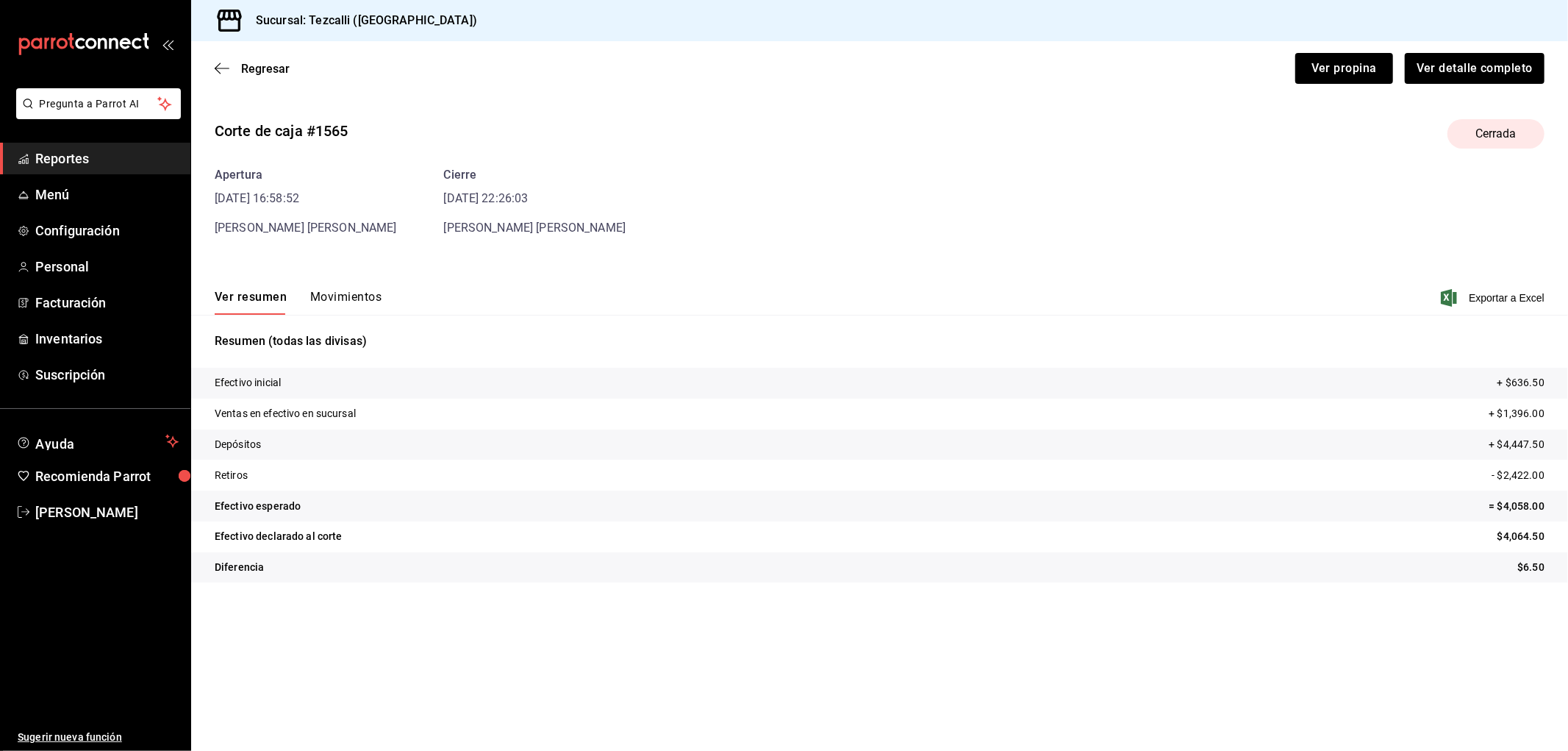
click at [346, 313] on button "Movimientos" at bounding box center [346, 302] width 71 height 25
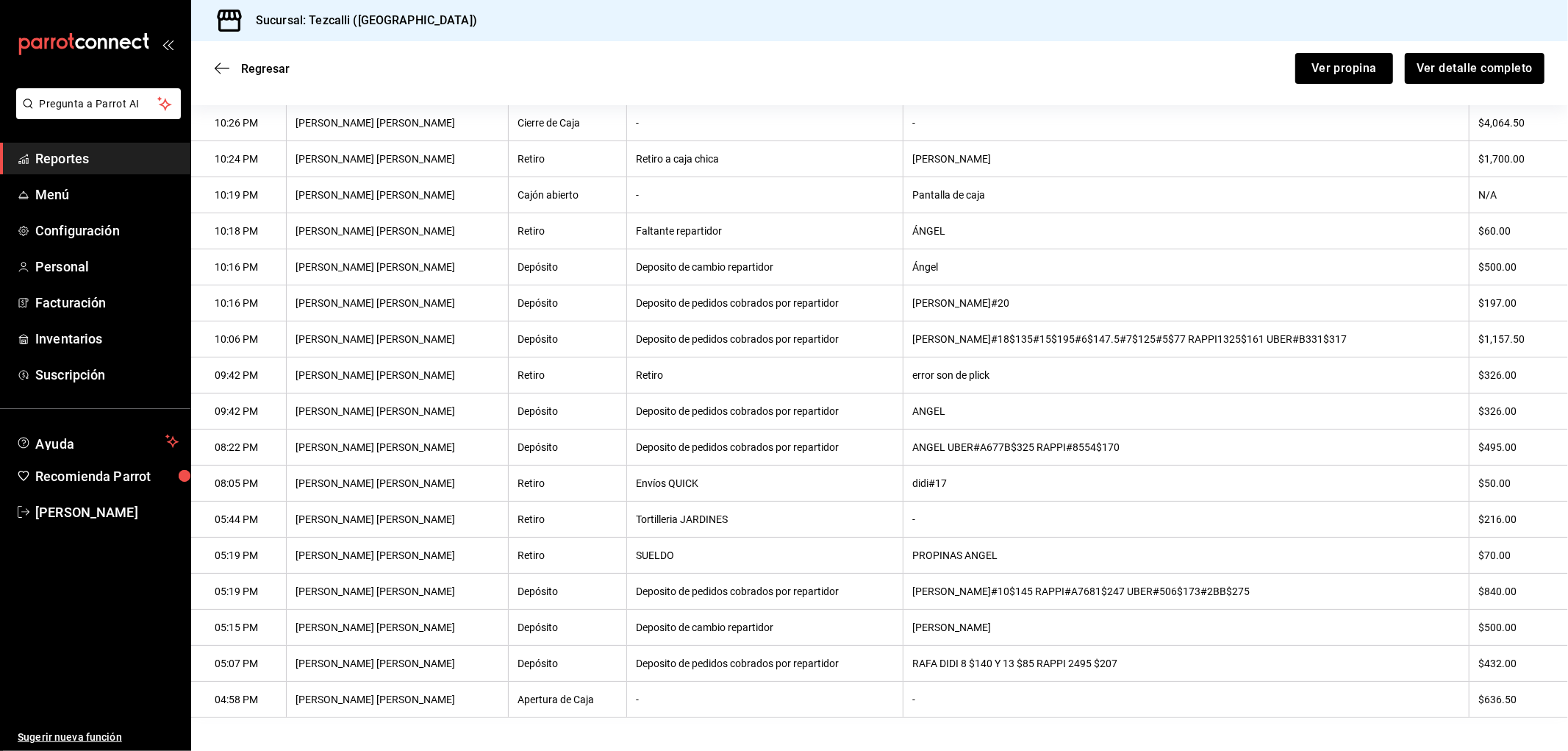
scroll to position [256, 0]
click at [338, 344] on th "[PERSON_NAME] [PERSON_NAME]" at bounding box center [396, 337] width 222 height 36
